Goal: Information Seeking & Learning: Learn about a topic

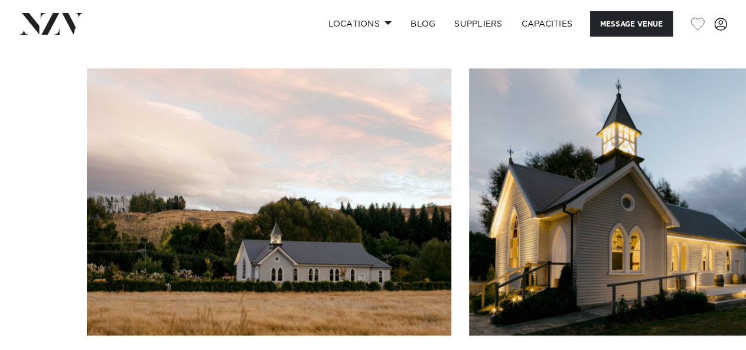
scroll to position [1091, 0]
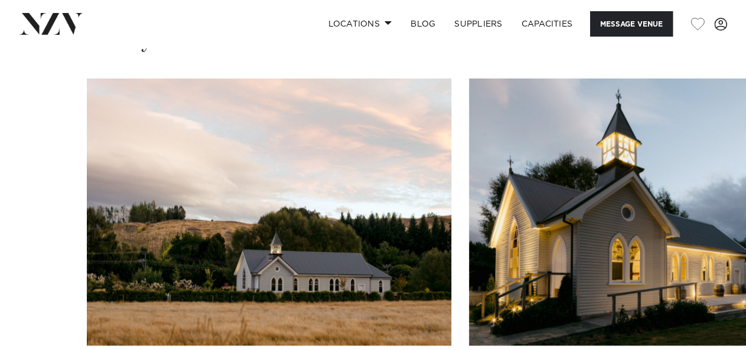
click at [366, 243] on img "1 / 29" at bounding box center [269, 212] width 364 height 268
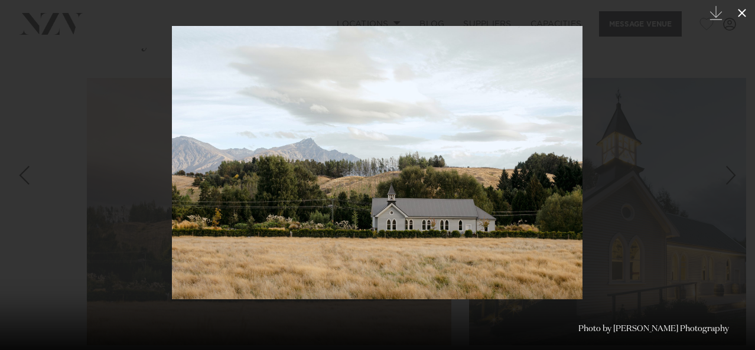
click at [741, 17] on icon at bounding box center [742, 13] width 14 height 14
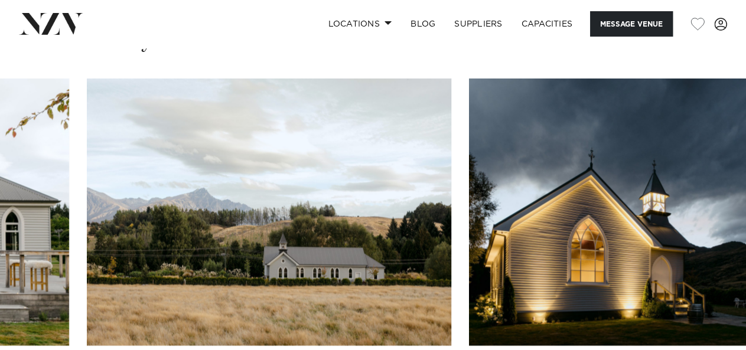
click at [309, 289] on img "26 / 29" at bounding box center [269, 212] width 364 height 268
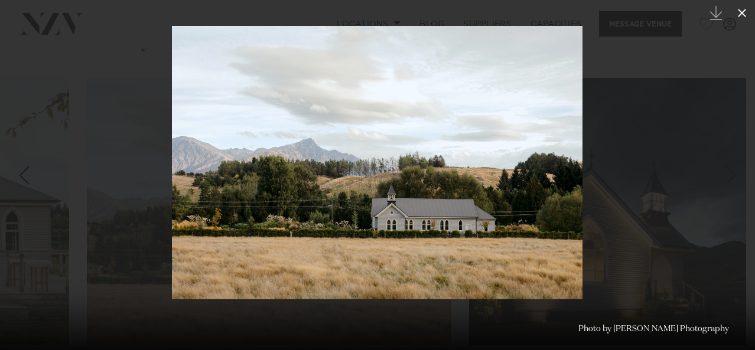
click at [745, 16] on icon at bounding box center [742, 13] width 8 height 8
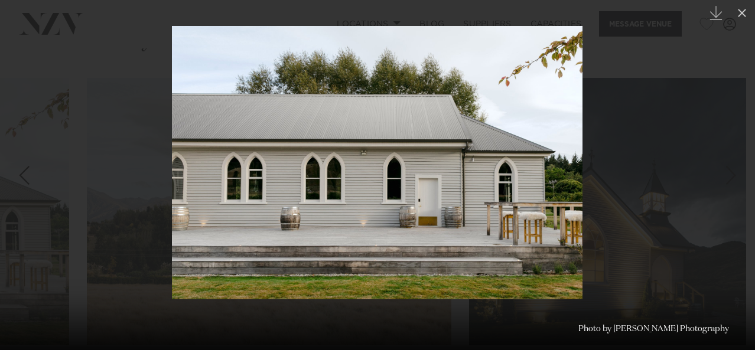
click at [20, 178] on div "Previous slide" at bounding box center [24, 175] width 16 height 22
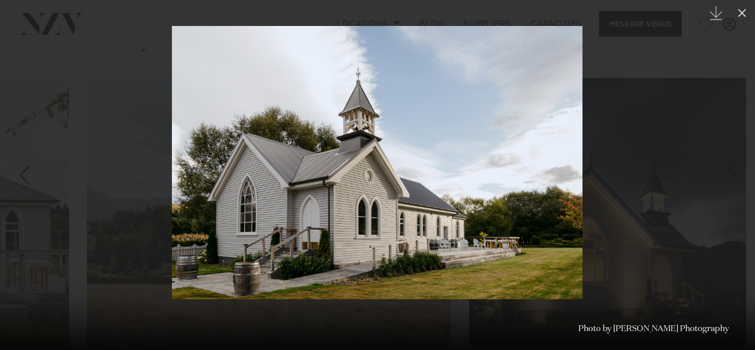
click at [20, 178] on div "Previous slide" at bounding box center [24, 175] width 16 height 22
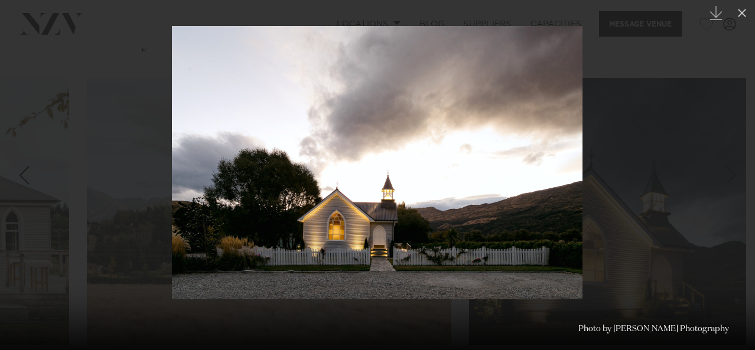
click at [20, 178] on div "Previous slide" at bounding box center [24, 175] width 16 height 22
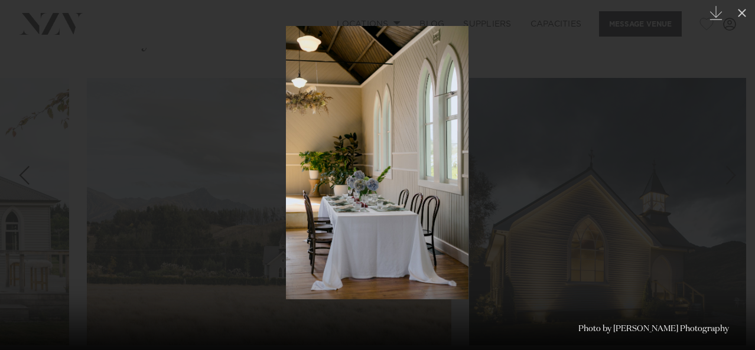
click at [20, 178] on div "Previous slide" at bounding box center [24, 175] width 16 height 22
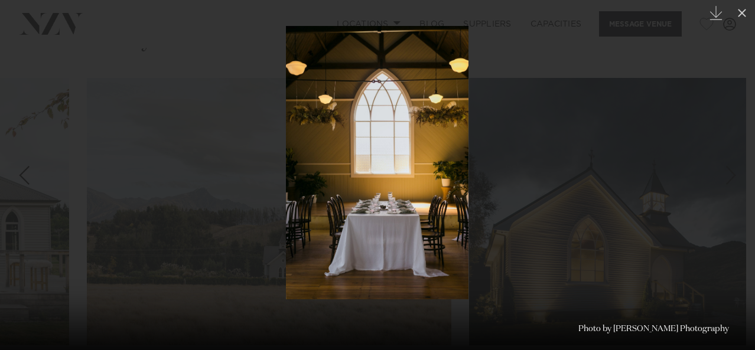
click at [20, 178] on div "Previous slide" at bounding box center [24, 175] width 16 height 22
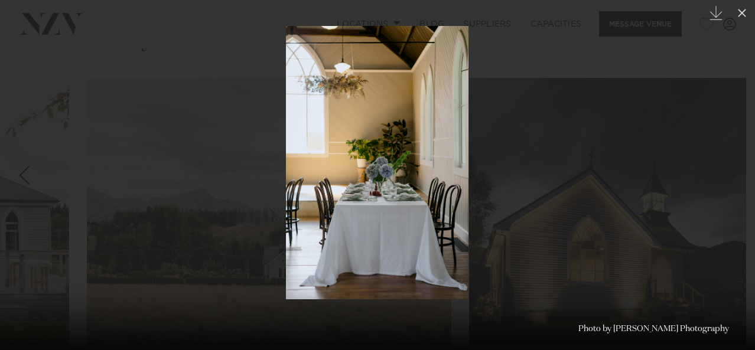
click at [20, 178] on div "Previous slide" at bounding box center [24, 175] width 16 height 22
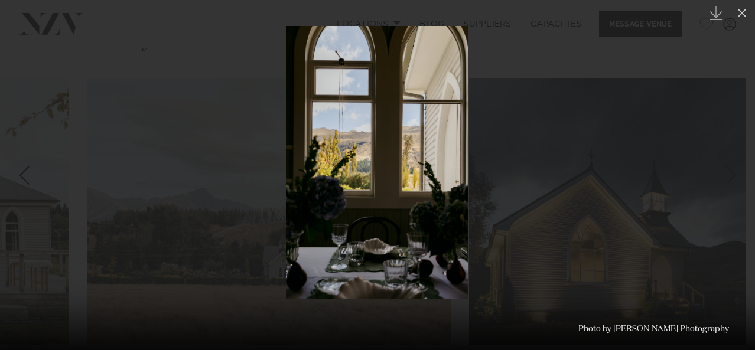
click at [20, 178] on div "Previous slide" at bounding box center [24, 175] width 16 height 22
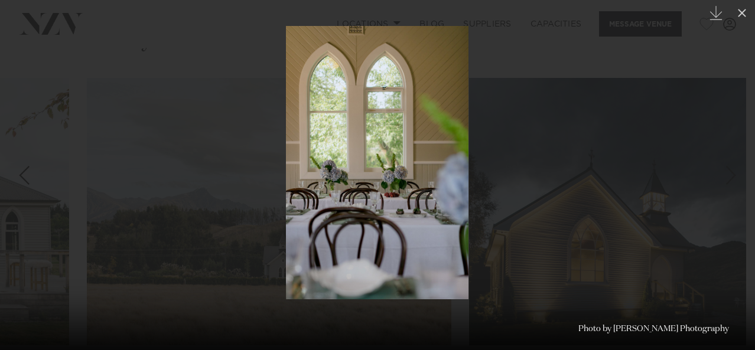
click at [19, 179] on div "Previous slide" at bounding box center [24, 175] width 16 height 22
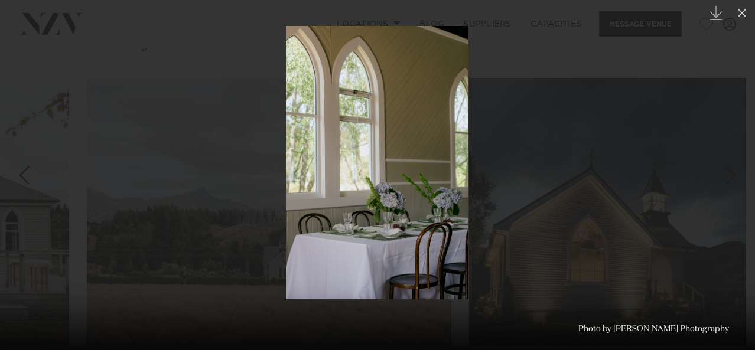
click at [19, 179] on div "Previous slide" at bounding box center [24, 175] width 16 height 22
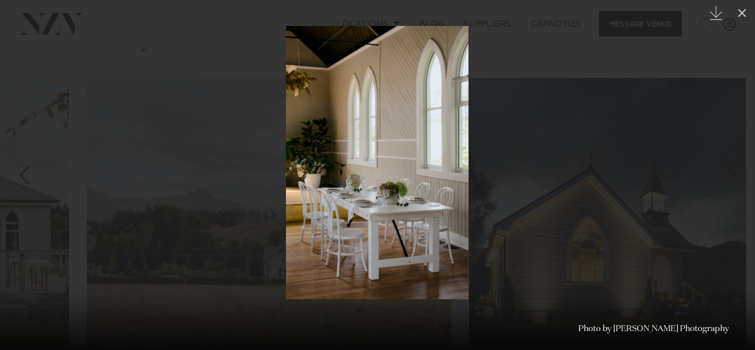
click at [19, 179] on div "Previous slide" at bounding box center [24, 175] width 16 height 22
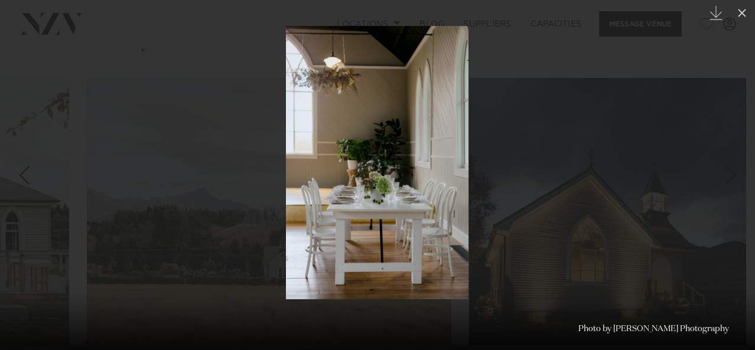
click at [19, 179] on div "Previous slide" at bounding box center [24, 175] width 16 height 22
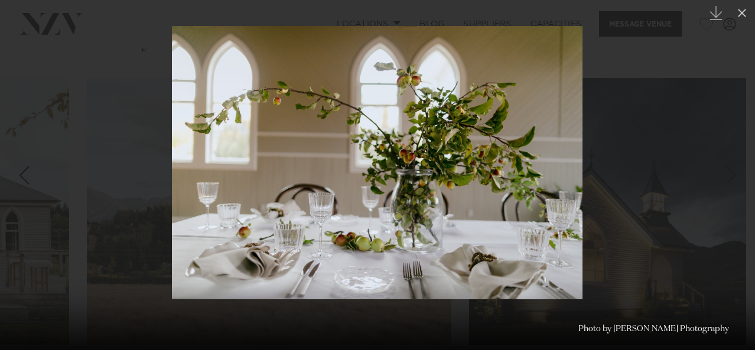
click at [19, 179] on div "Previous slide" at bounding box center [24, 175] width 16 height 22
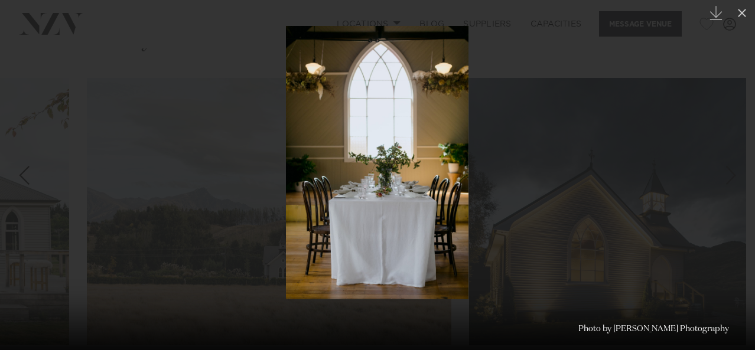
click at [19, 179] on div "Previous slide" at bounding box center [24, 175] width 16 height 22
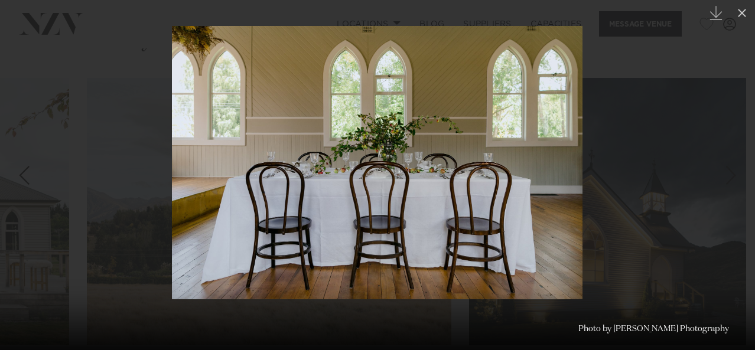
click at [19, 179] on div "Previous slide" at bounding box center [24, 175] width 16 height 22
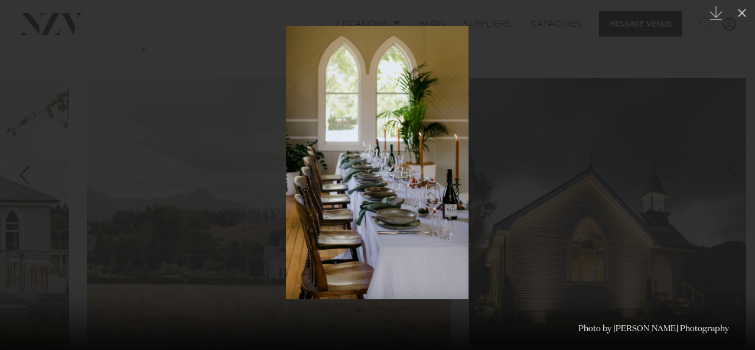
click at [19, 179] on div "Previous slide" at bounding box center [24, 175] width 16 height 22
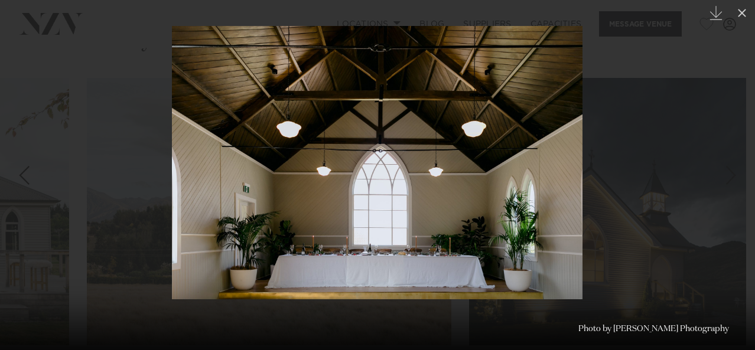
click at [19, 179] on div "Previous slide" at bounding box center [24, 175] width 16 height 22
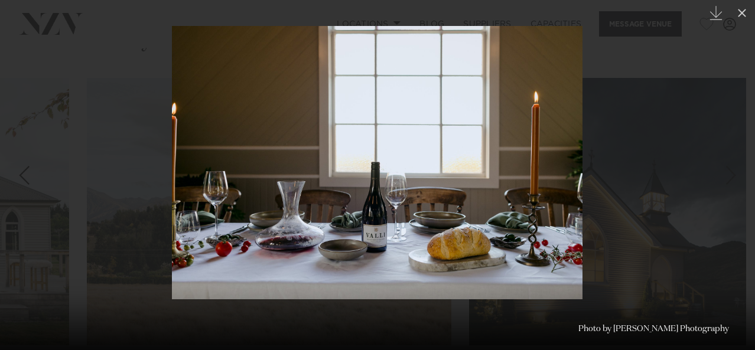
click at [19, 179] on div "Previous slide" at bounding box center [24, 175] width 16 height 22
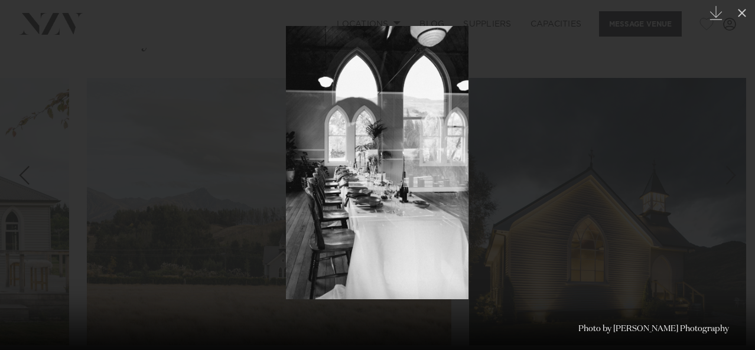
click at [19, 179] on div "Previous slide" at bounding box center [24, 175] width 16 height 22
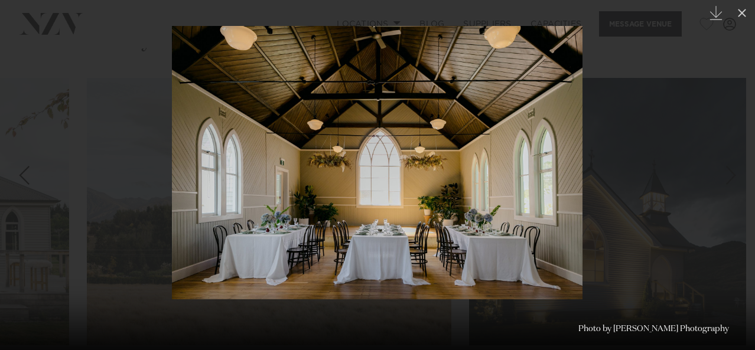
click at [19, 179] on div "Previous slide" at bounding box center [24, 175] width 16 height 22
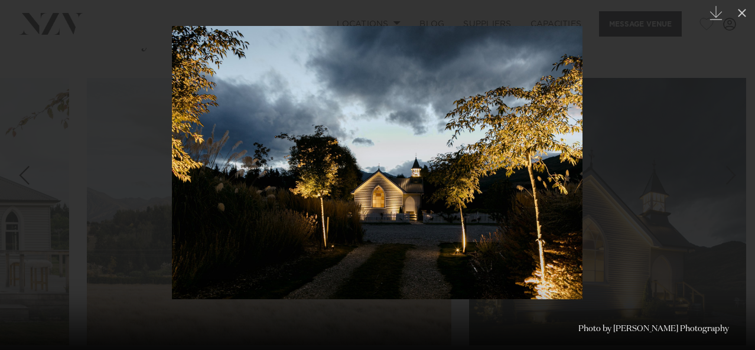
click at [19, 179] on div "Previous slide" at bounding box center [24, 175] width 16 height 22
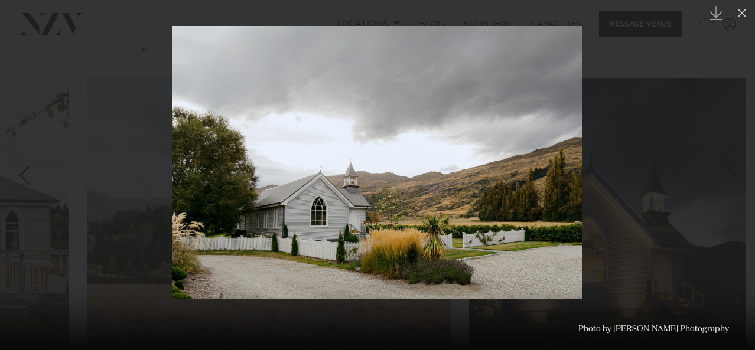
click at [19, 179] on div "Previous slide" at bounding box center [24, 175] width 16 height 22
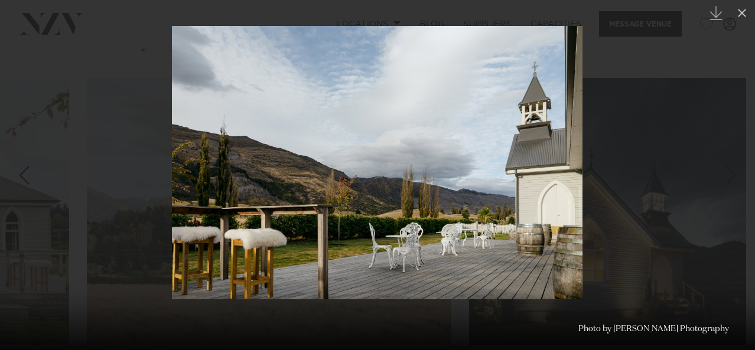
click at [19, 179] on div "Previous slide" at bounding box center [24, 175] width 16 height 22
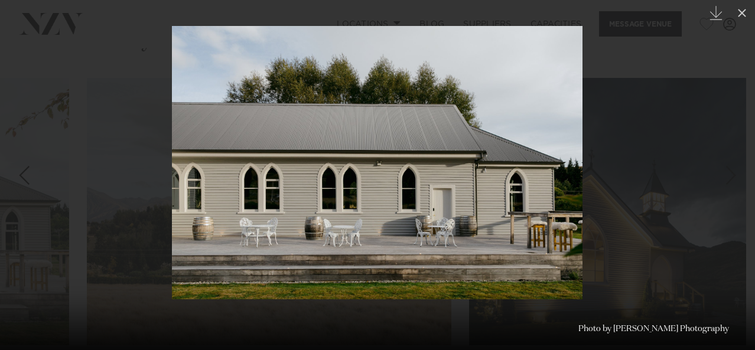
click at [19, 179] on div "Previous slide" at bounding box center [24, 175] width 16 height 22
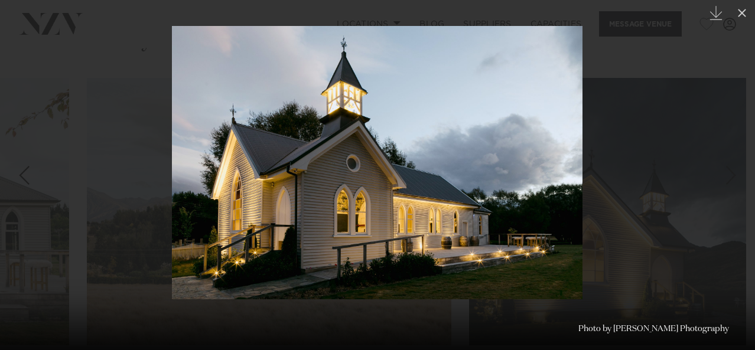
click at [19, 179] on div "Previous slide" at bounding box center [24, 175] width 16 height 22
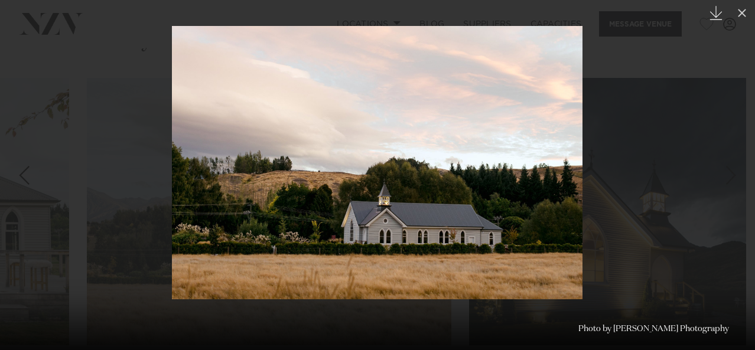
click at [717, 6] on icon "Created with Sketch." at bounding box center [716, 13] width 14 height 14
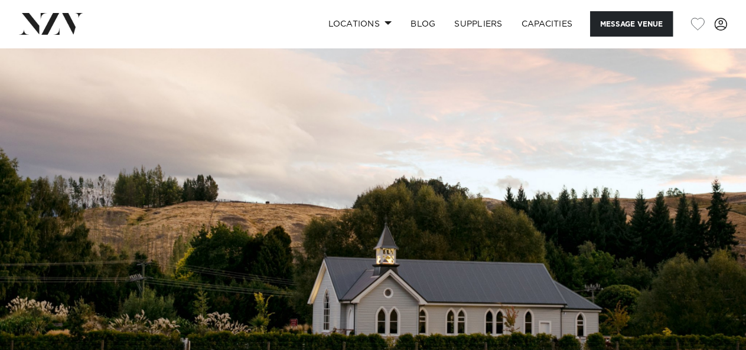
scroll to position [108, 0]
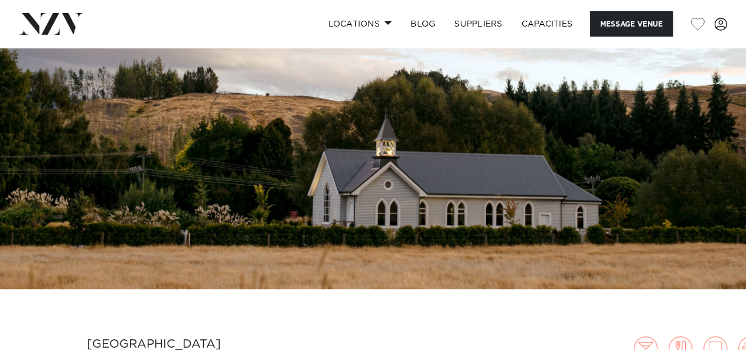
drag, startPoint x: 441, startPoint y: 109, endPoint x: 430, endPoint y: 86, distance: 25.4
click at [337, 215] on img at bounding box center [373, 115] width 746 height 350
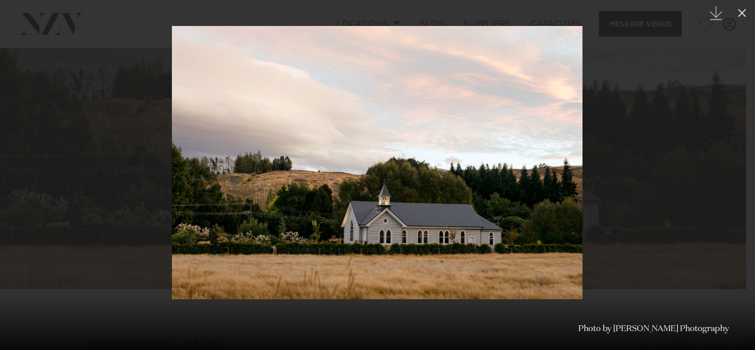
click at [710, 60] on div at bounding box center [377, 175] width 755 height 350
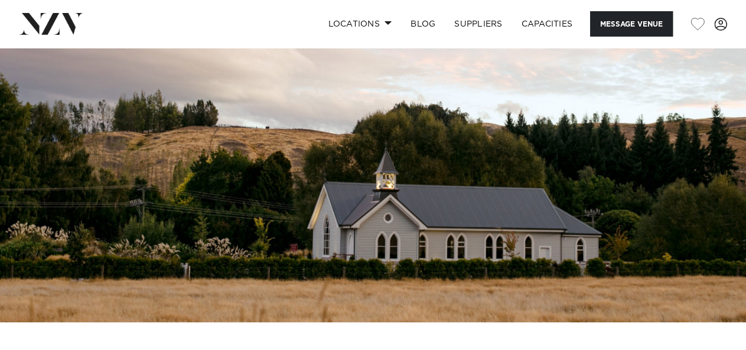
scroll to position [76, 0]
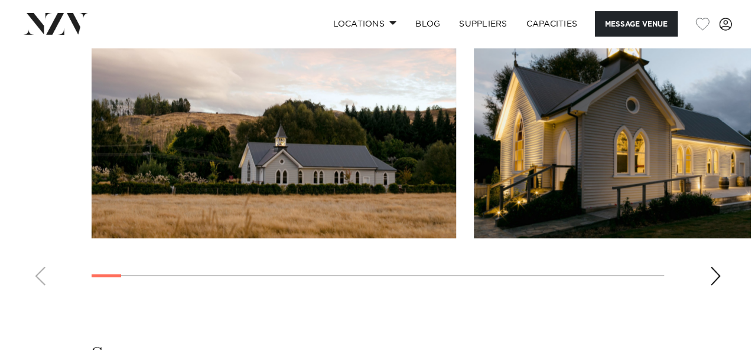
scroll to position [1197, 0]
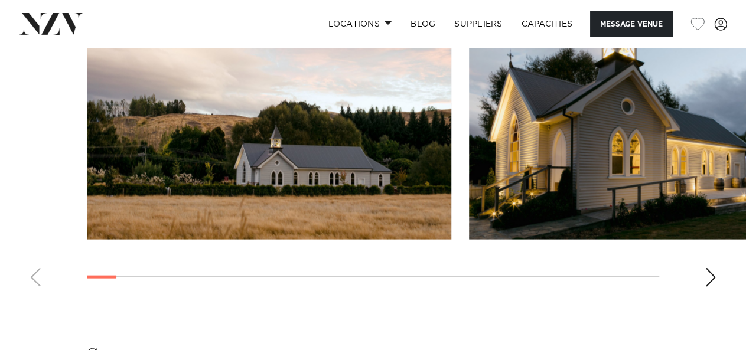
click at [582, 161] on img "2 / 29" at bounding box center [651, 106] width 364 height 268
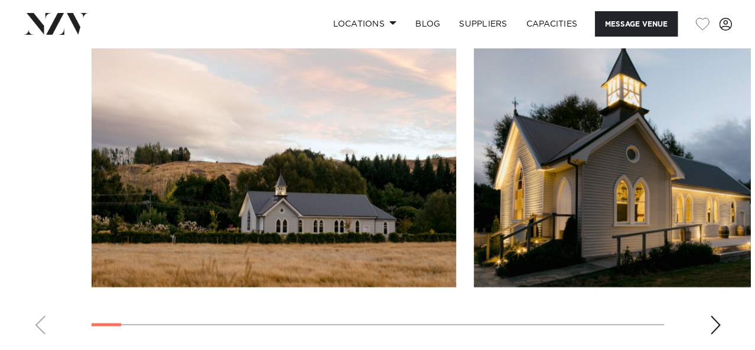
scroll to position [1149, 0]
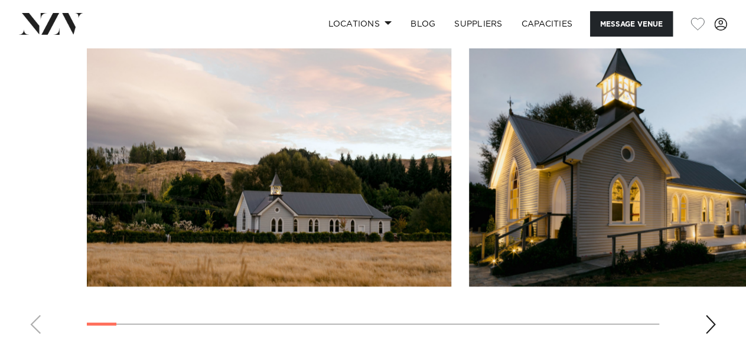
click at [695, 149] on img "2 / 29" at bounding box center [651, 153] width 364 height 268
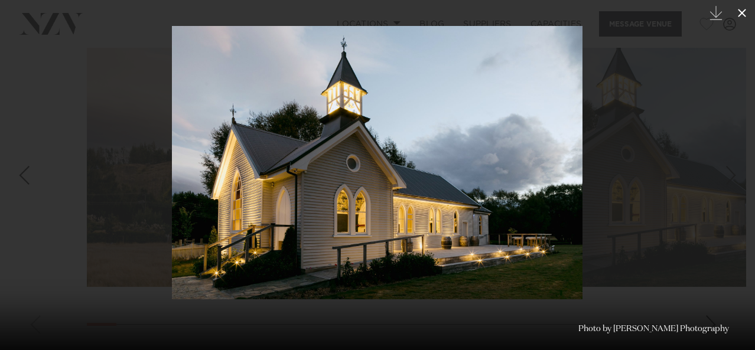
click at [744, 11] on icon at bounding box center [742, 13] width 8 height 8
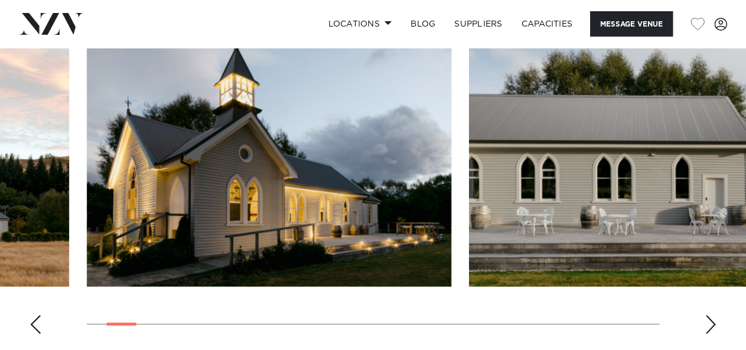
click at [711, 334] on div "Next slide" at bounding box center [711, 324] width 12 height 19
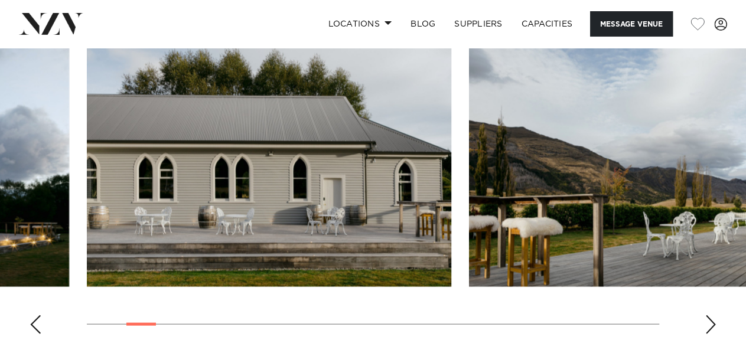
click at [711, 334] on div "Next slide" at bounding box center [711, 324] width 12 height 19
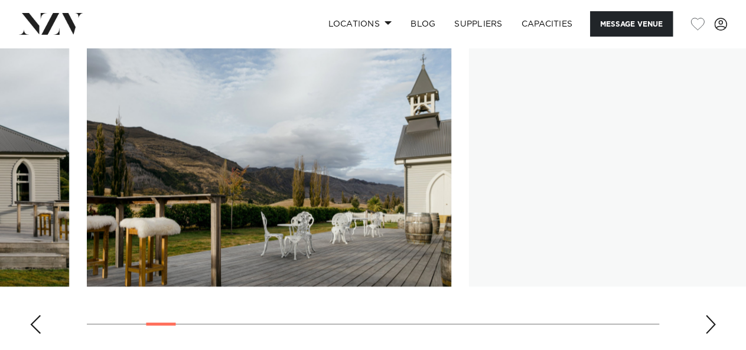
click at [711, 334] on div "Next slide" at bounding box center [711, 324] width 12 height 19
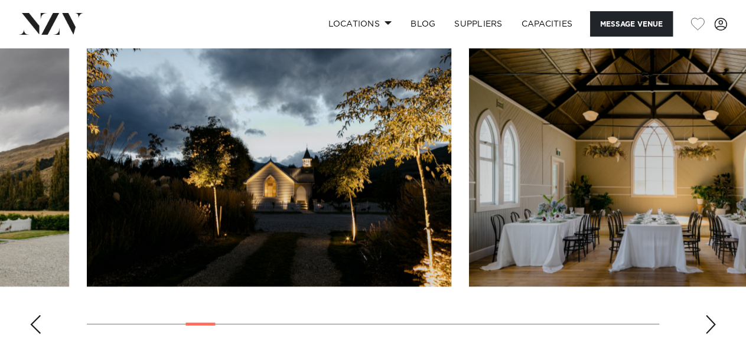
click at [711, 334] on div "Next slide" at bounding box center [711, 324] width 12 height 19
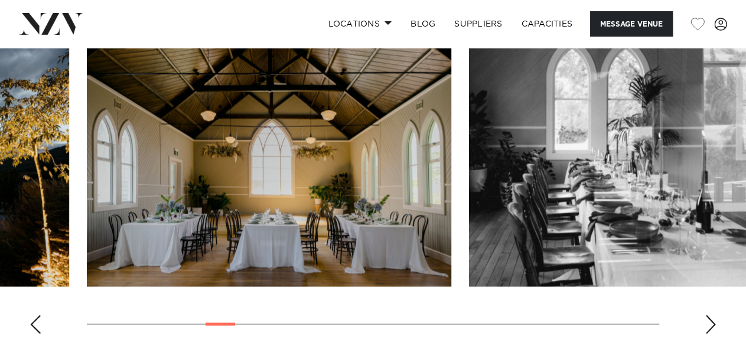
click at [711, 334] on div "Next slide" at bounding box center [711, 324] width 12 height 19
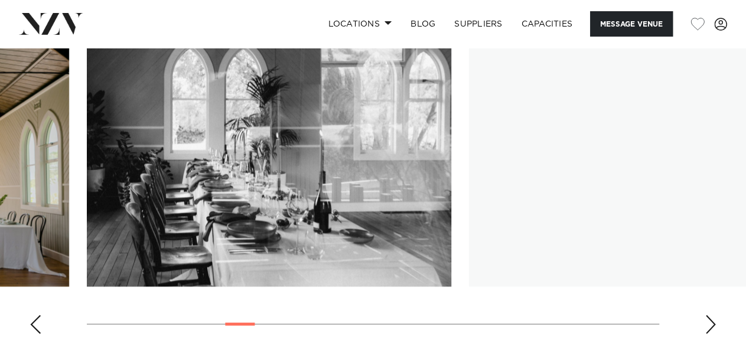
click at [711, 334] on div "Next slide" at bounding box center [711, 324] width 12 height 19
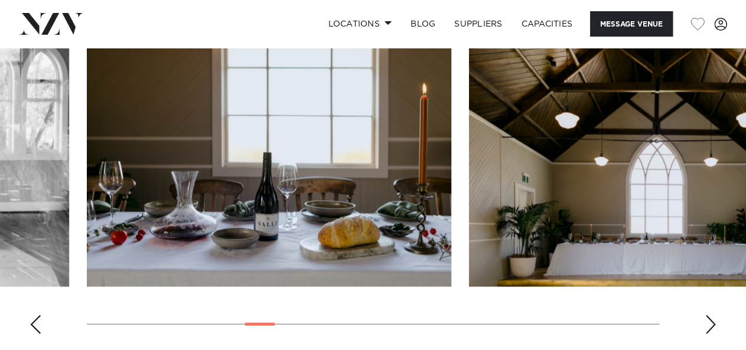
click at [711, 334] on div "Next slide" at bounding box center [711, 324] width 12 height 19
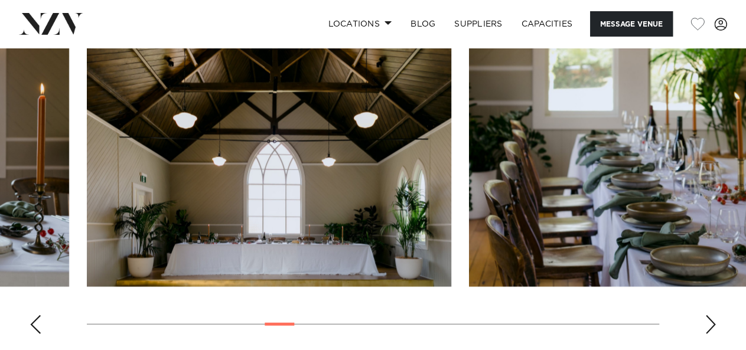
click at [711, 334] on div "Next slide" at bounding box center [711, 324] width 12 height 19
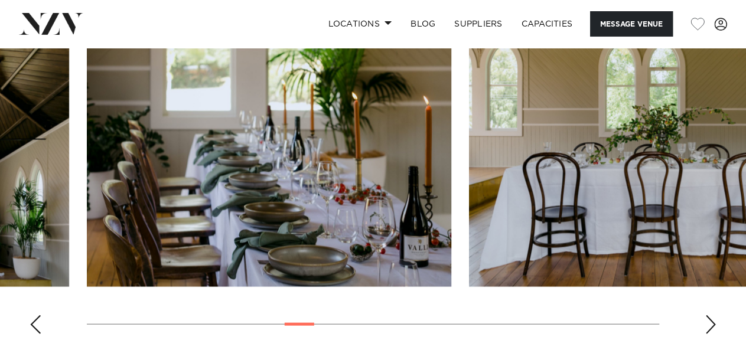
click at [718, 328] on swiper-container at bounding box center [373, 181] width 746 height 324
click at [714, 334] on div "Next slide" at bounding box center [711, 324] width 12 height 19
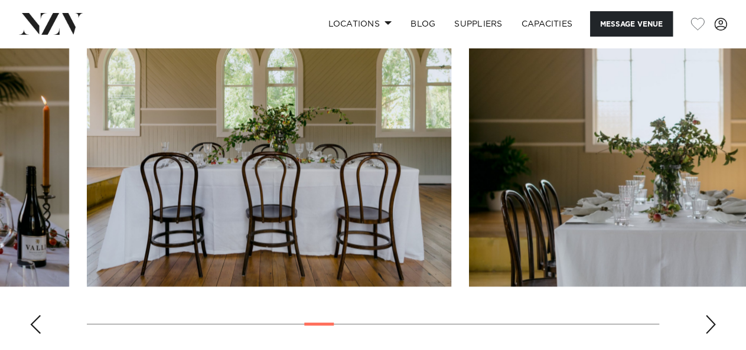
click at [714, 334] on div "Next slide" at bounding box center [711, 324] width 12 height 19
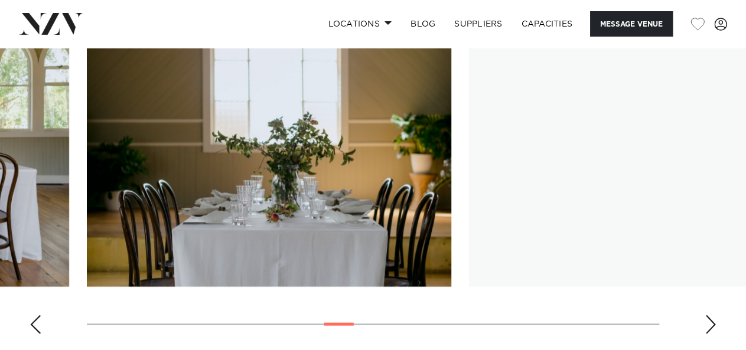
click at [714, 334] on div "Next slide" at bounding box center [711, 324] width 12 height 19
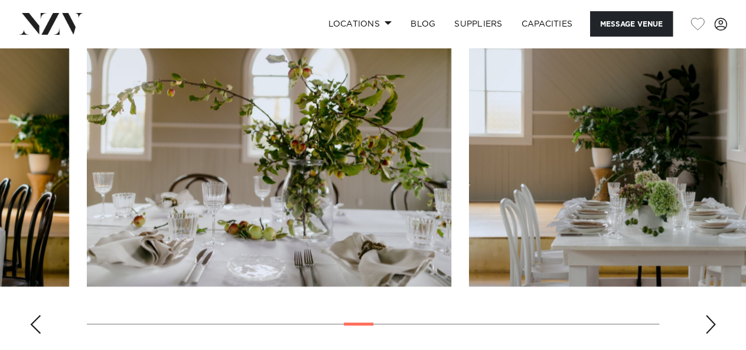
click at [714, 334] on div "Next slide" at bounding box center [711, 324] width 12 height 19
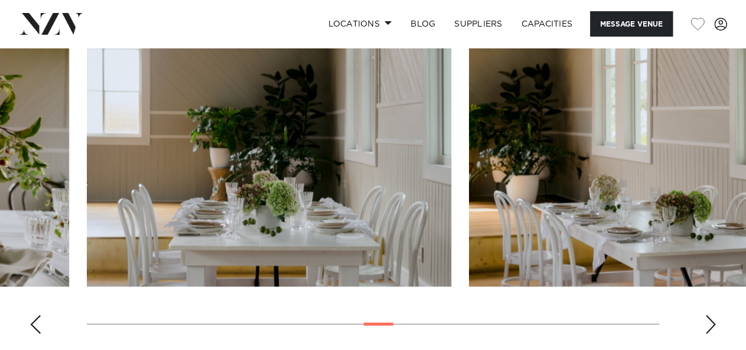
click at [714, 334] on div "Next slide" at bounding box center [711, 324] width 12 height 19
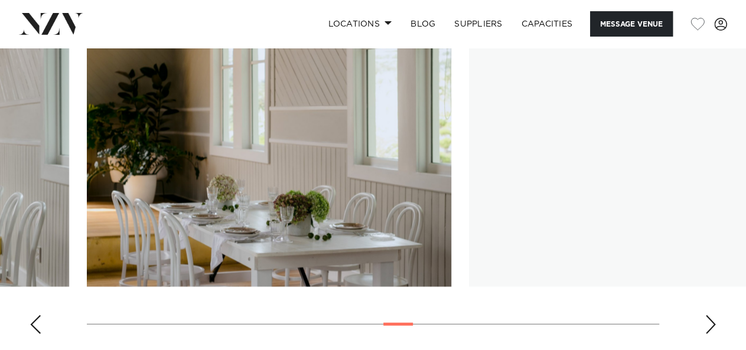
click at [714, 334] on div "Next slide" at bounding box center [711, 324] width 12 height 19
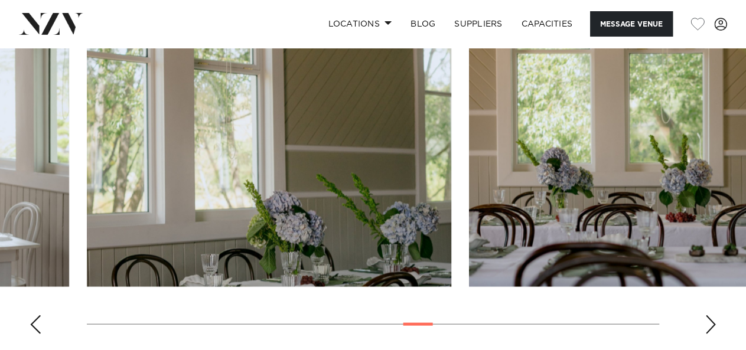
click at [714, 334] on div "Next slide" at bounding box center [711, 324] width 12 height 19
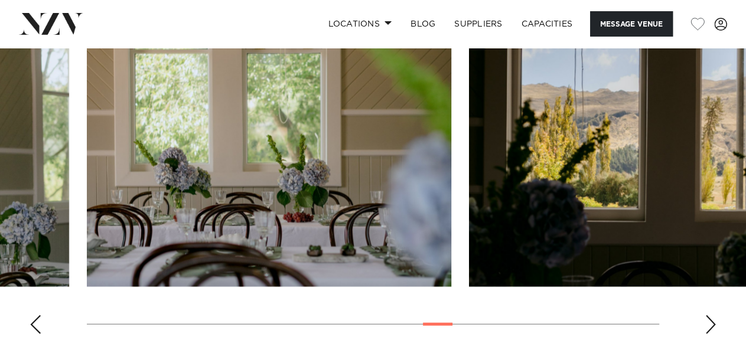
click at [714, 334] on div "Next slide" at bounding box center [711, 324] width 12 height 19
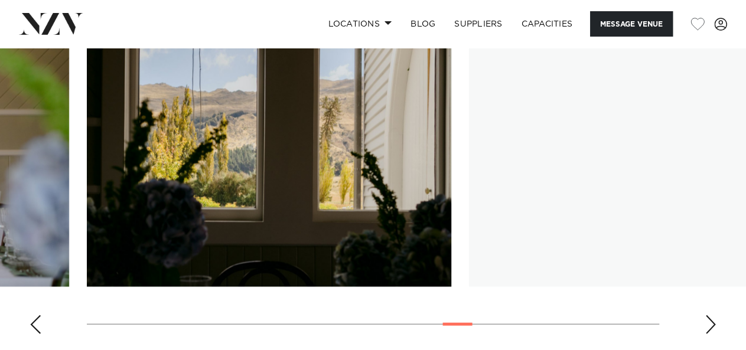
click at [714, 334] on div "Next slide" at bounding box center [711, 324] width 12 height 19
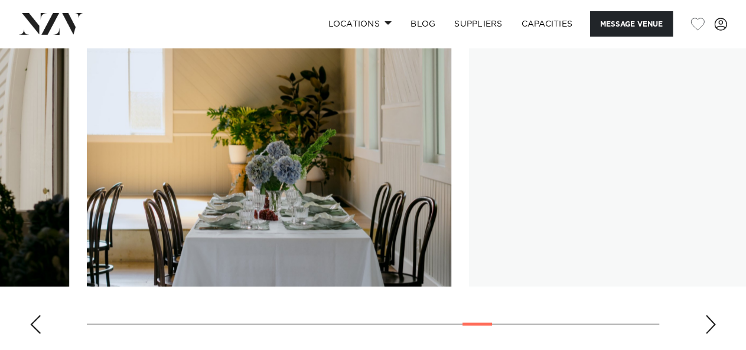
click at [714, 334] on div "Next slide" at bounding box center [711, 324] width 12 height 19
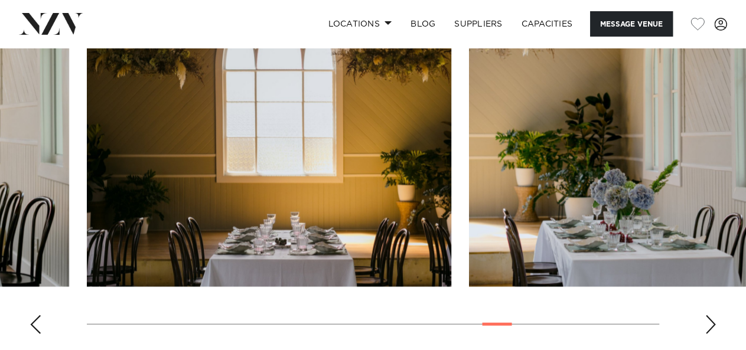
click at [714, 334] on div "Next slide" at bounding box center [711, 324] width 12 height 19
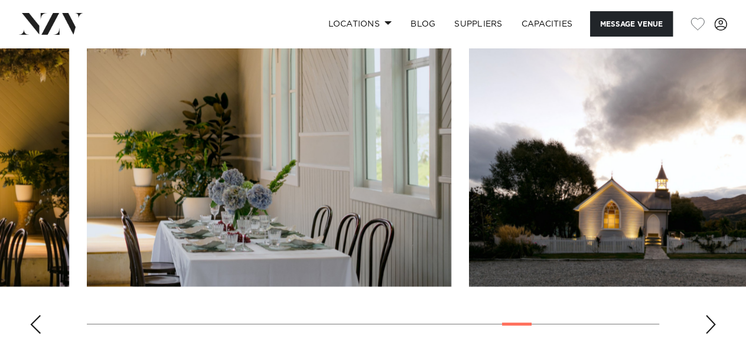
click at [714, 334] on div "Next slide" at bounding box center [711, 324] width 12 height 19
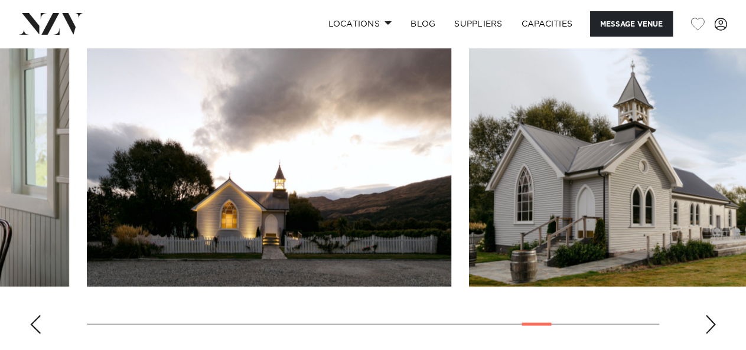
click at [686, 266] on img "24 / 29" at bounding box center [651, 153] width 364 height 268
